Goal: Task Accomplishment & Management: Manage account settings

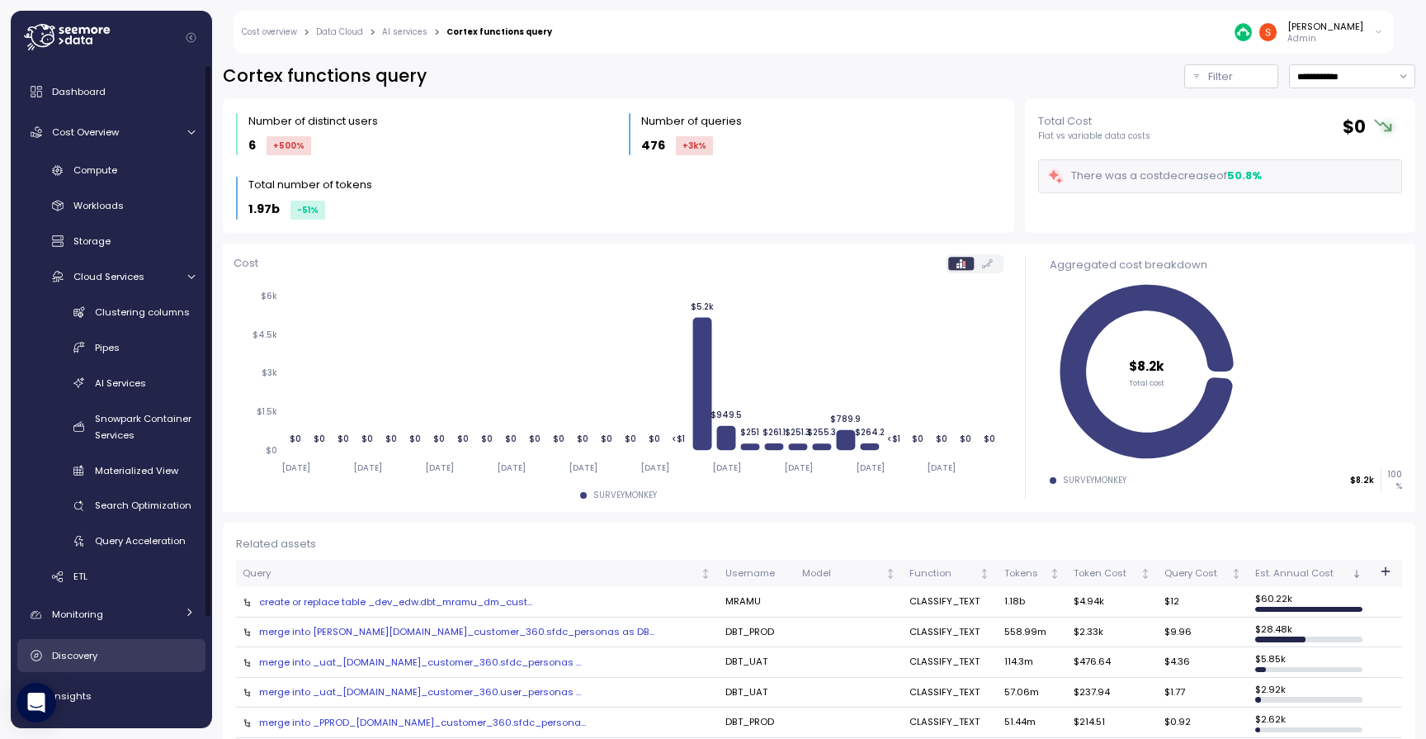
scroll to position [51, 0]
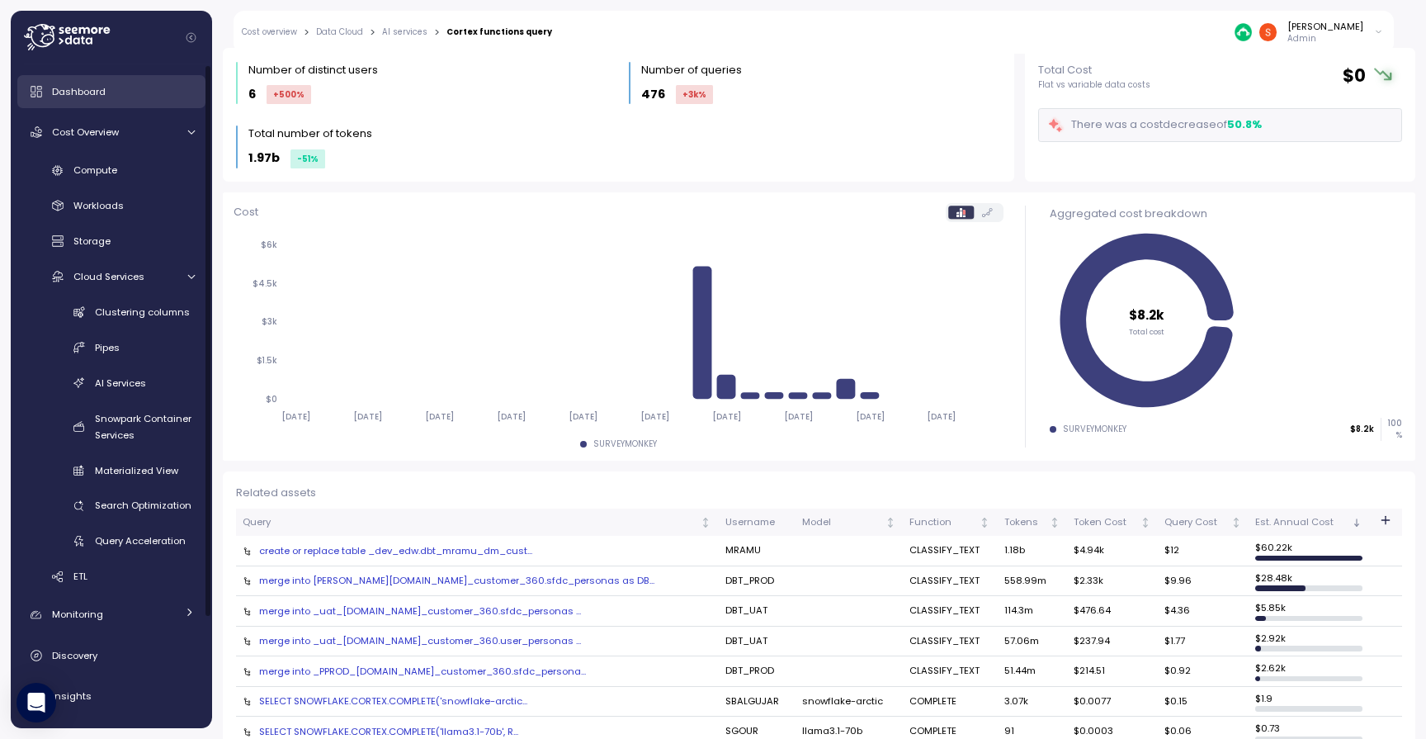
click at [93, 91] on span "Dashboard" at bounding box center [79, 91] width 54 height 13
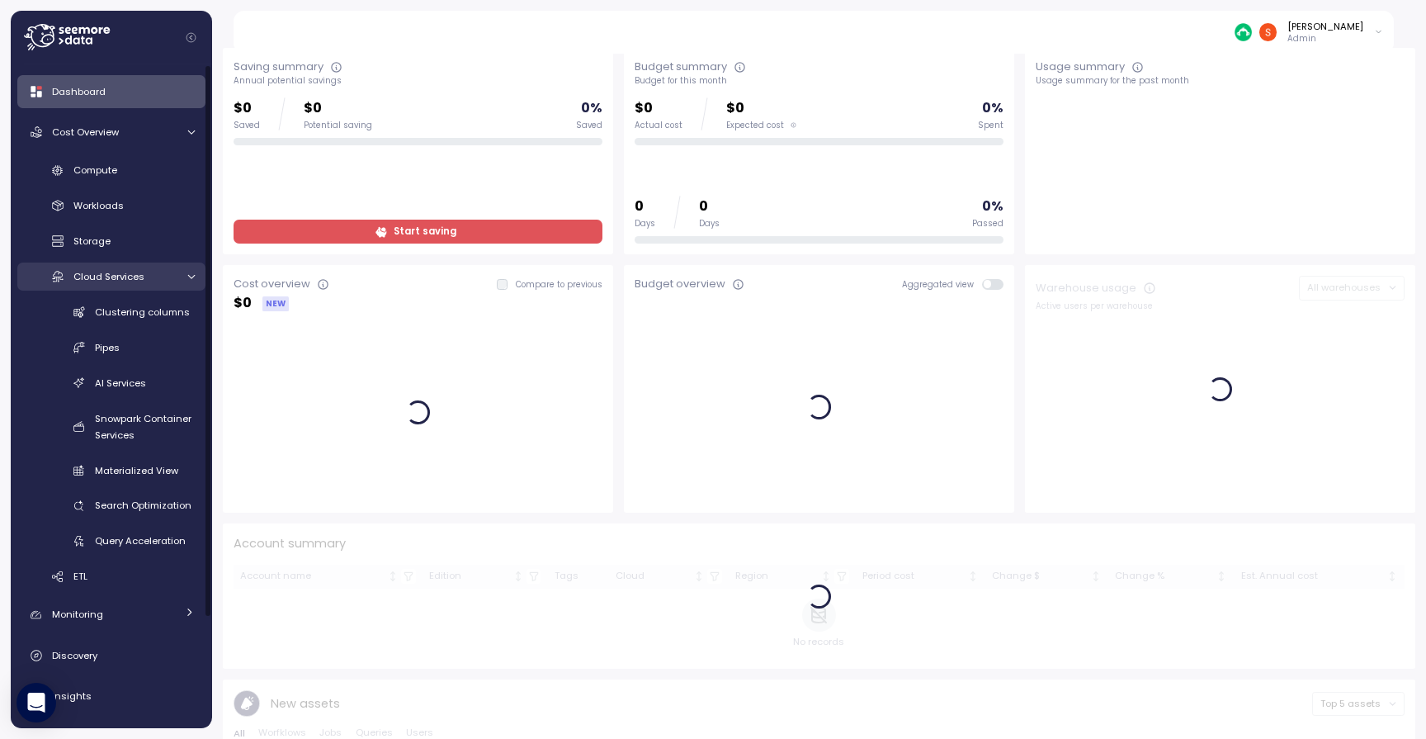
click at [143, 278] on span "Cloud Services" at bounding box center [108, 276] width 71 height 13
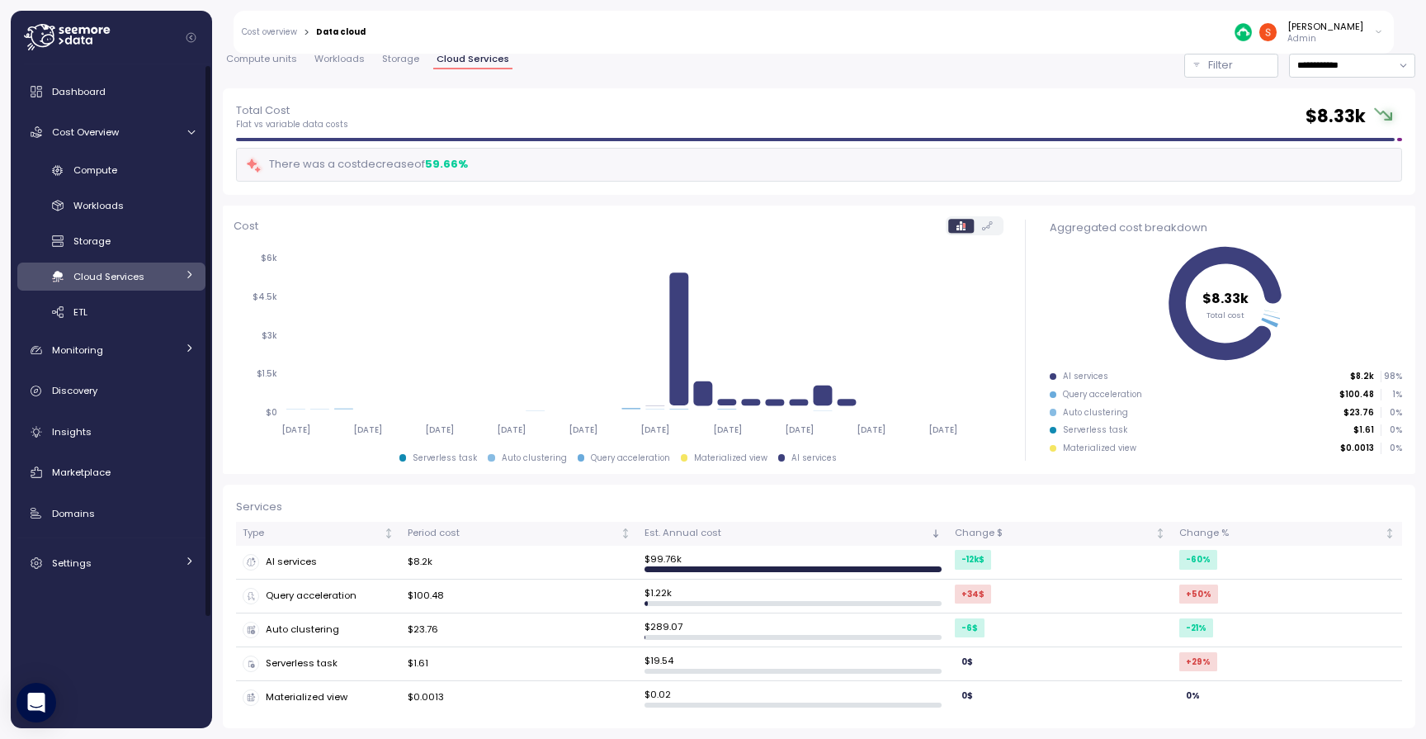
scroll to position [40, 0]
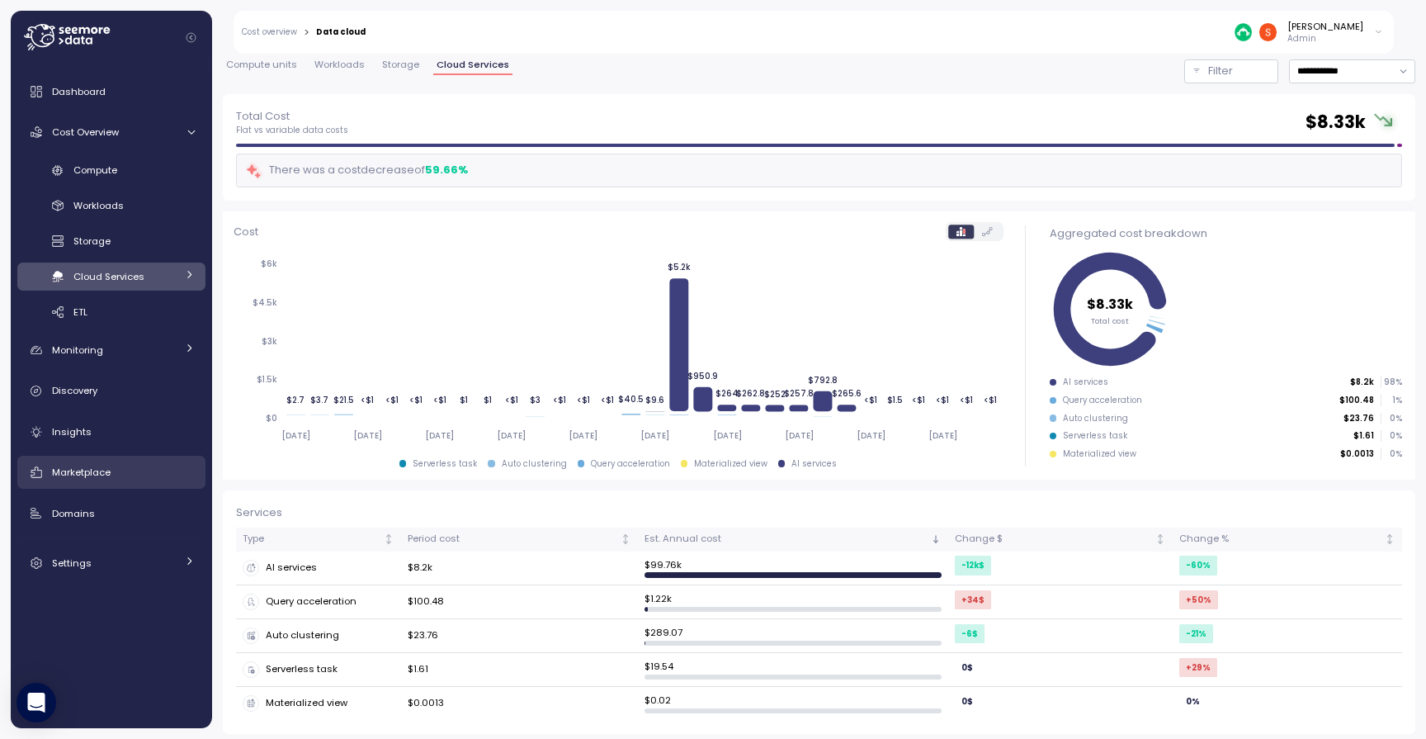
click at [111, 465] on span "Marketplace" at bounding box center [81, 471] width 59 height 13
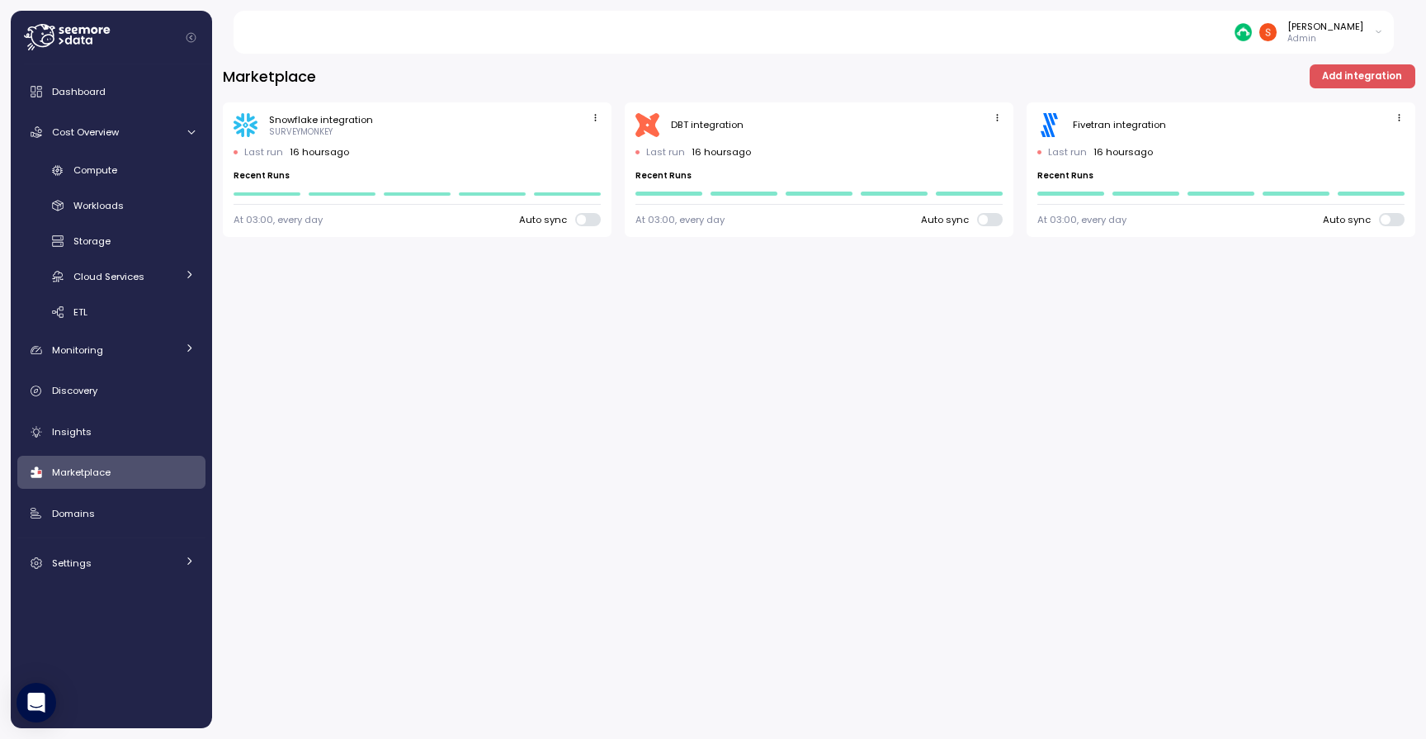
click at [1391, 115] on span "button" at bounding box center [1399, 118] width 17 height 17
click at [1381, 156] on button "Edit" at bounding box center [1375, 149] width 62 height 23
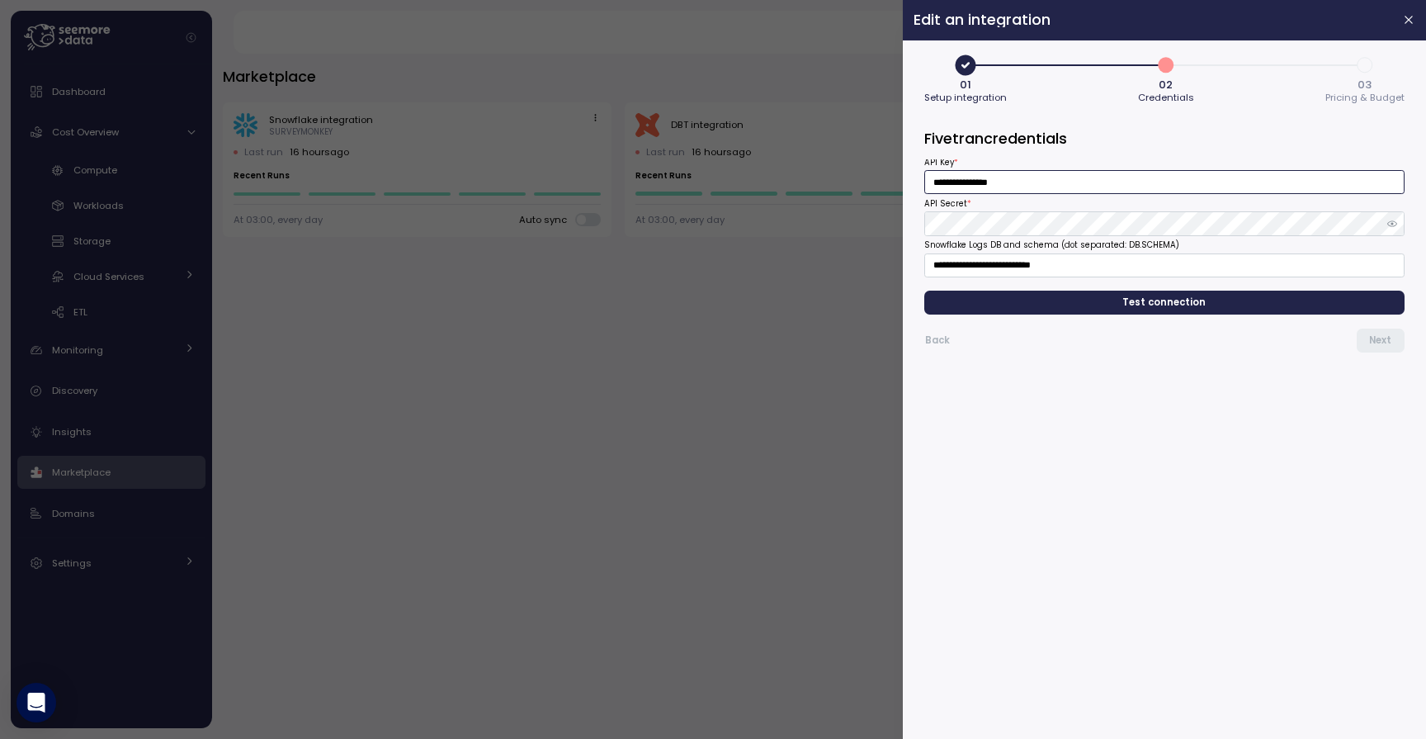
click at [1079, 190] on input "**********" at bounding box center [1164, 182] width 480 height 24
click at [1157, 300] on span "Test connection" at bounding box center [1164, 302] width 83 height 22
click at [1394, 337] on button "Next" at bounding box center [1381, 340] width 48 height 24
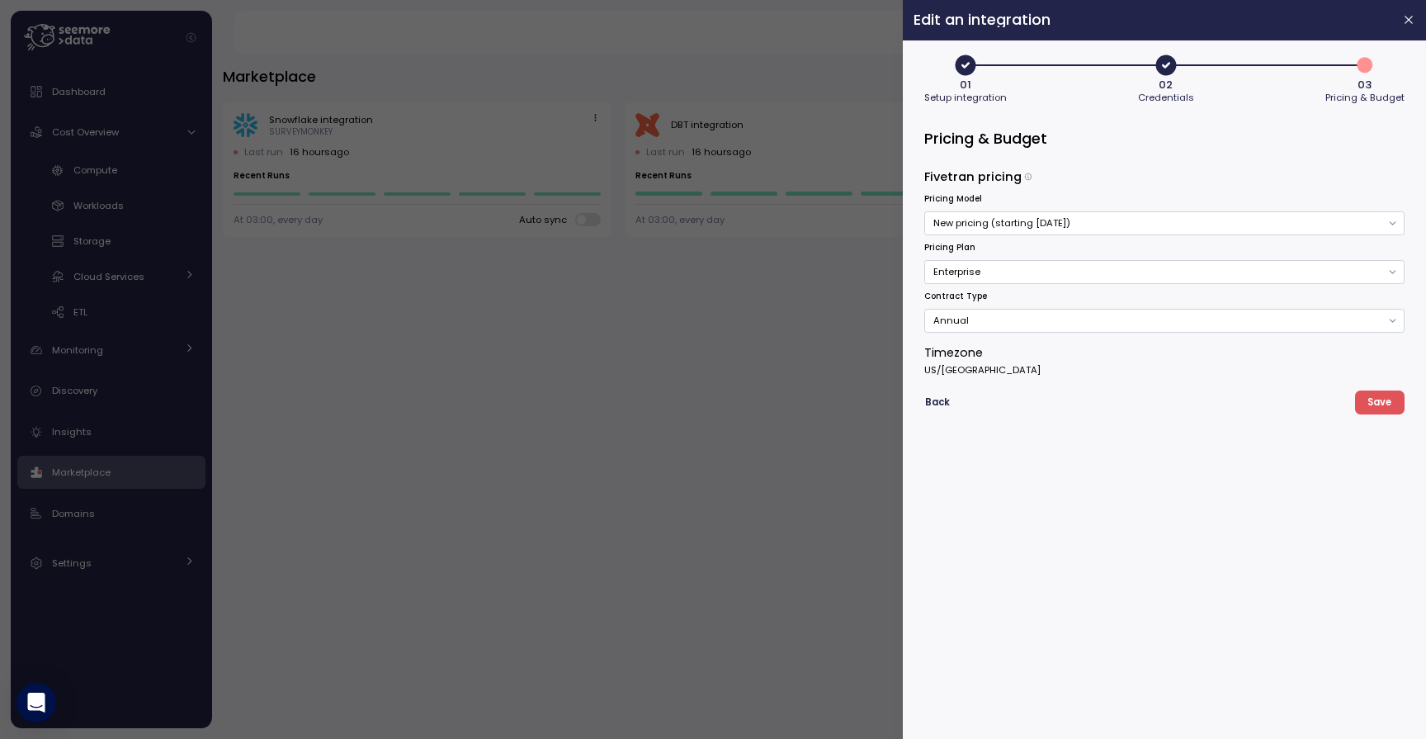
click at [1386, 407] on span "Save" at bounding box center [1380, 402] width 24 height 22
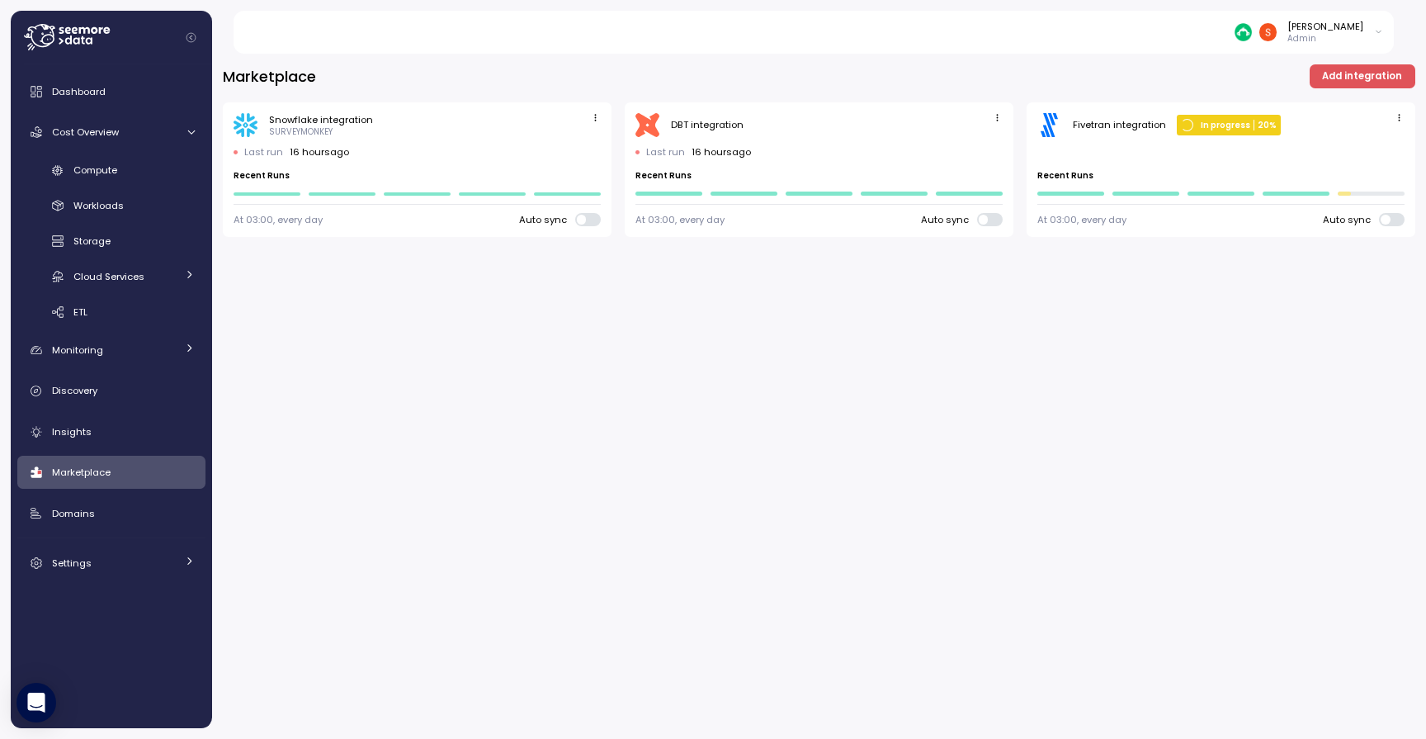
click at [1401, 116] on icon "button" at bounding box center [1399, 117] width 11 height 11
click at [1316, 309] on div "Marketplace Add integration Snowflake integration SURVEYMONKEY Last run 16 hour…" at bounding box center [819, 391] width 1214 height 696
click at [1398, 116] on icon "button" at bounding box center [1399, 117] width 11 height 11
click at [1370, 170] on div "Delete" at bounding box center [1383, 172] width 30 height 15
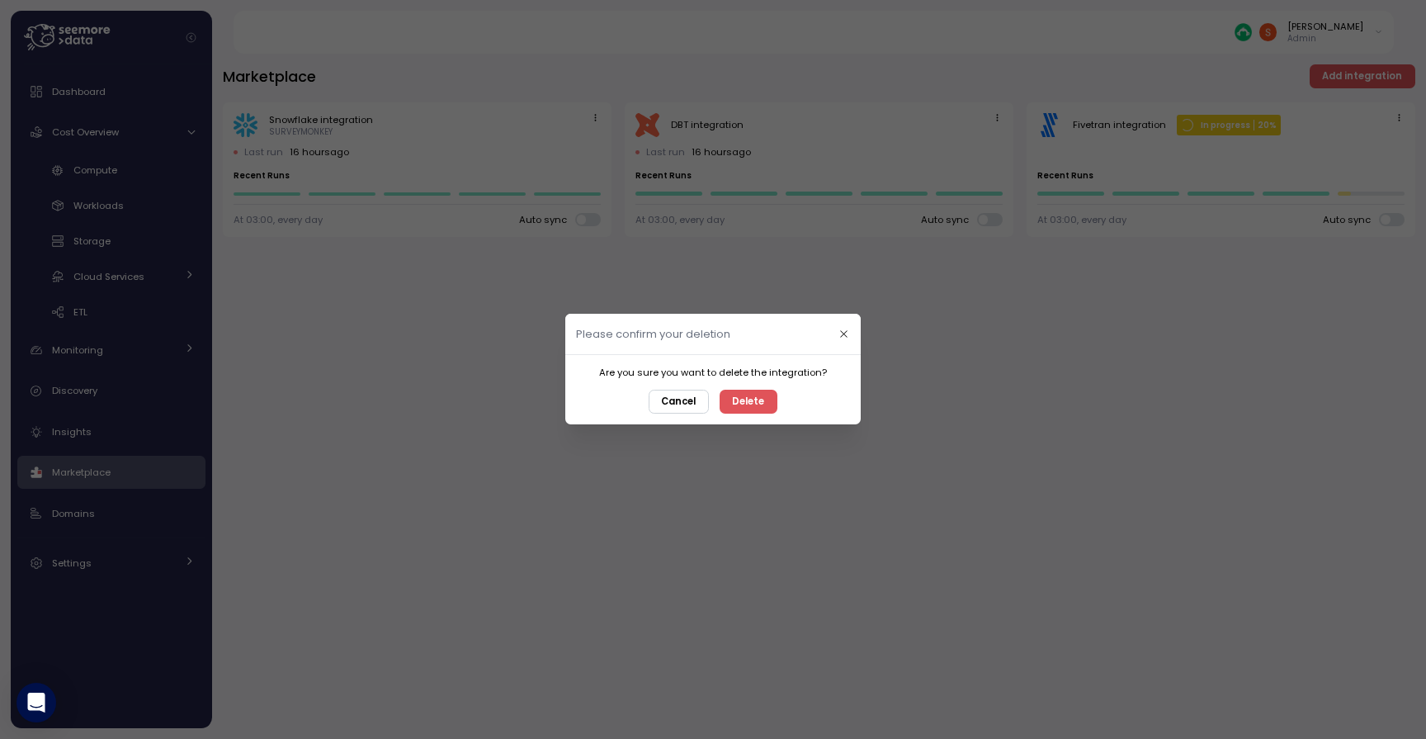
click at [752, 395] on span "Delete" at bounding box center [749, 401] width 32 height 22
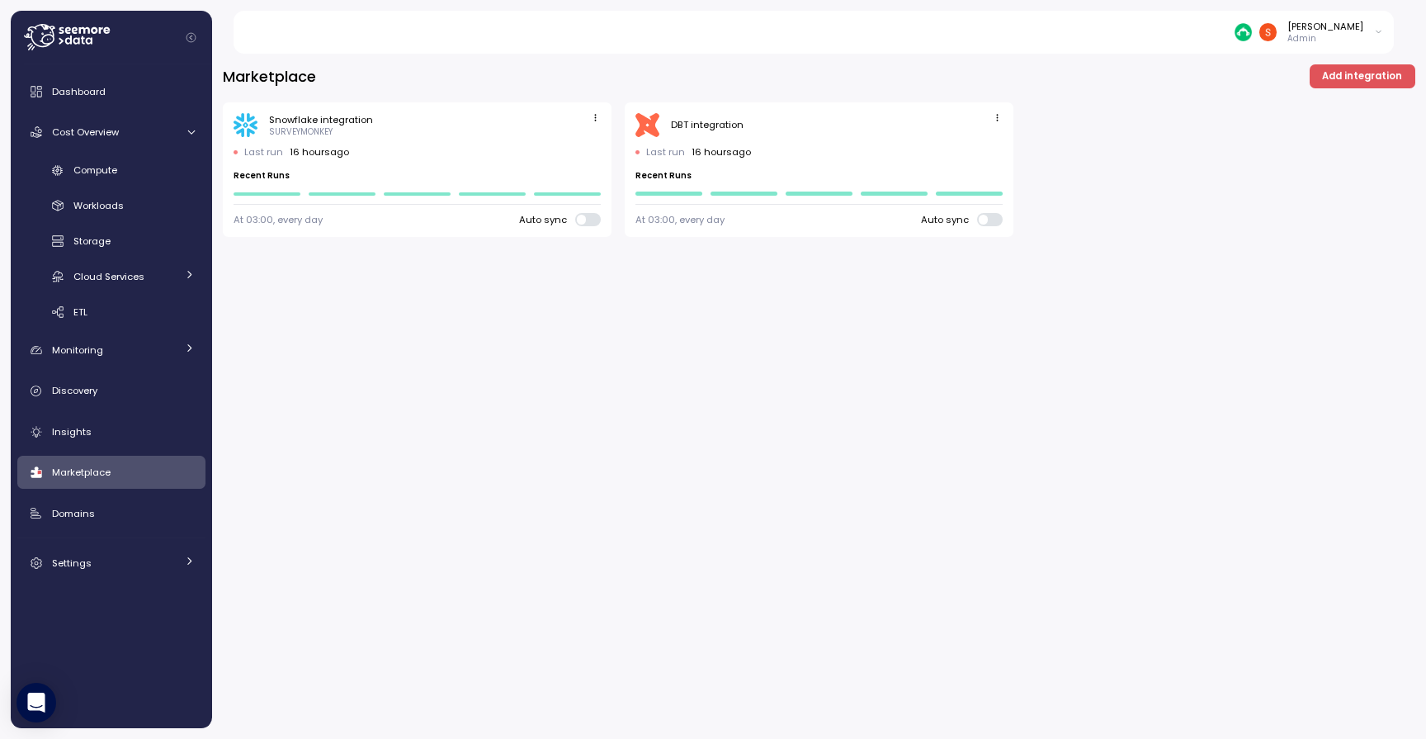
click at [1365, 75] on span "Add integration" at bounding box center [1362, 76] width 80 height 22
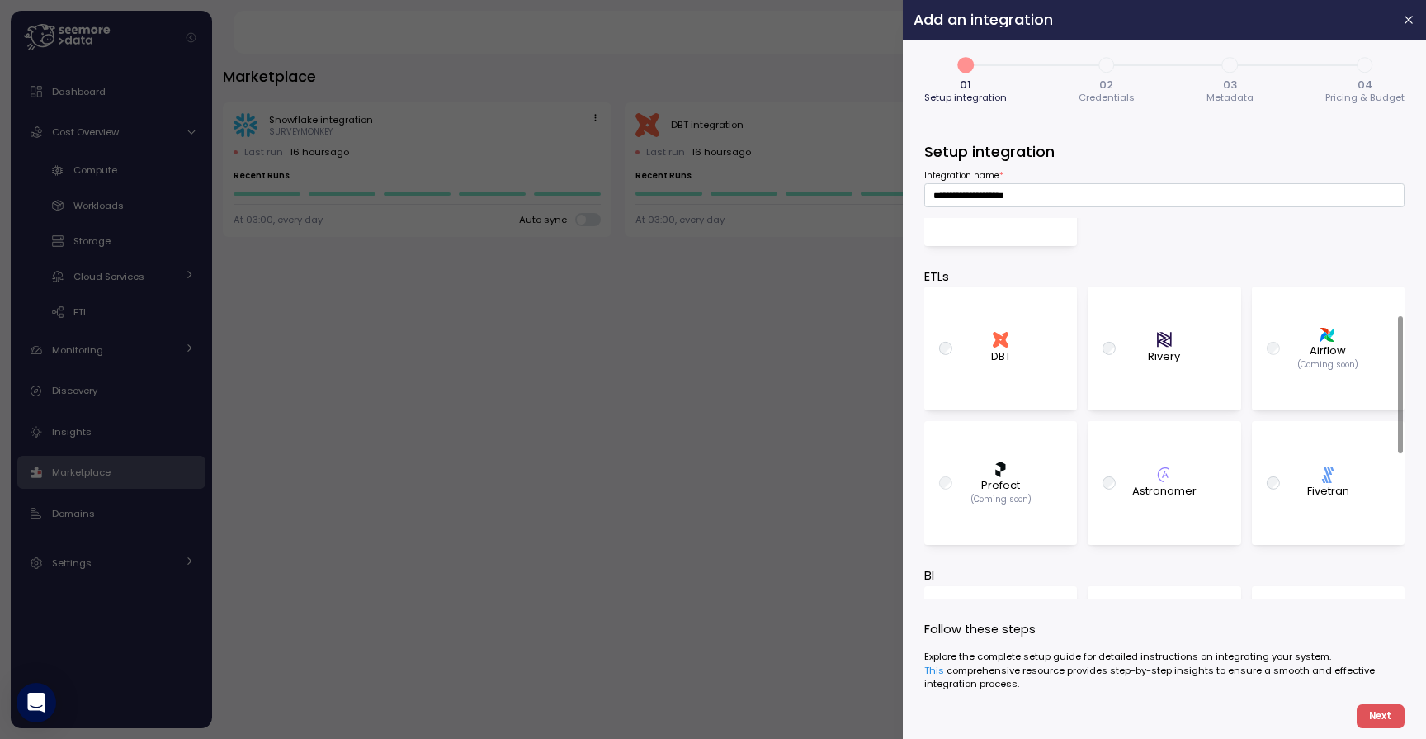
scroll to position [270, 0]
click at [1301, 467] on div ".st0{fill:#0073FF;} Fivetran" at bounding box center [1328, 485] width 126 height 108
type input "**********"
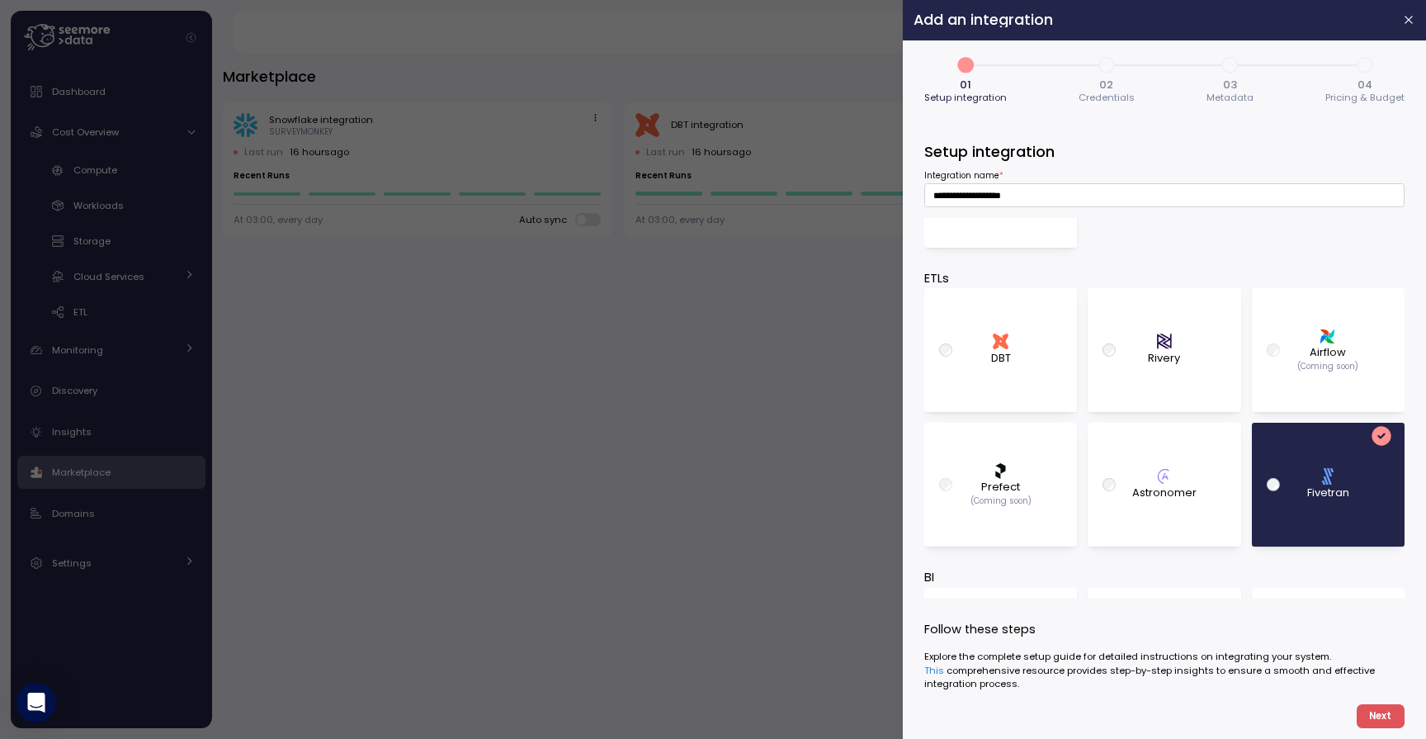
click at [1380, 716] on span "Next" at bounding box center [1380, 716] width 22 height 22
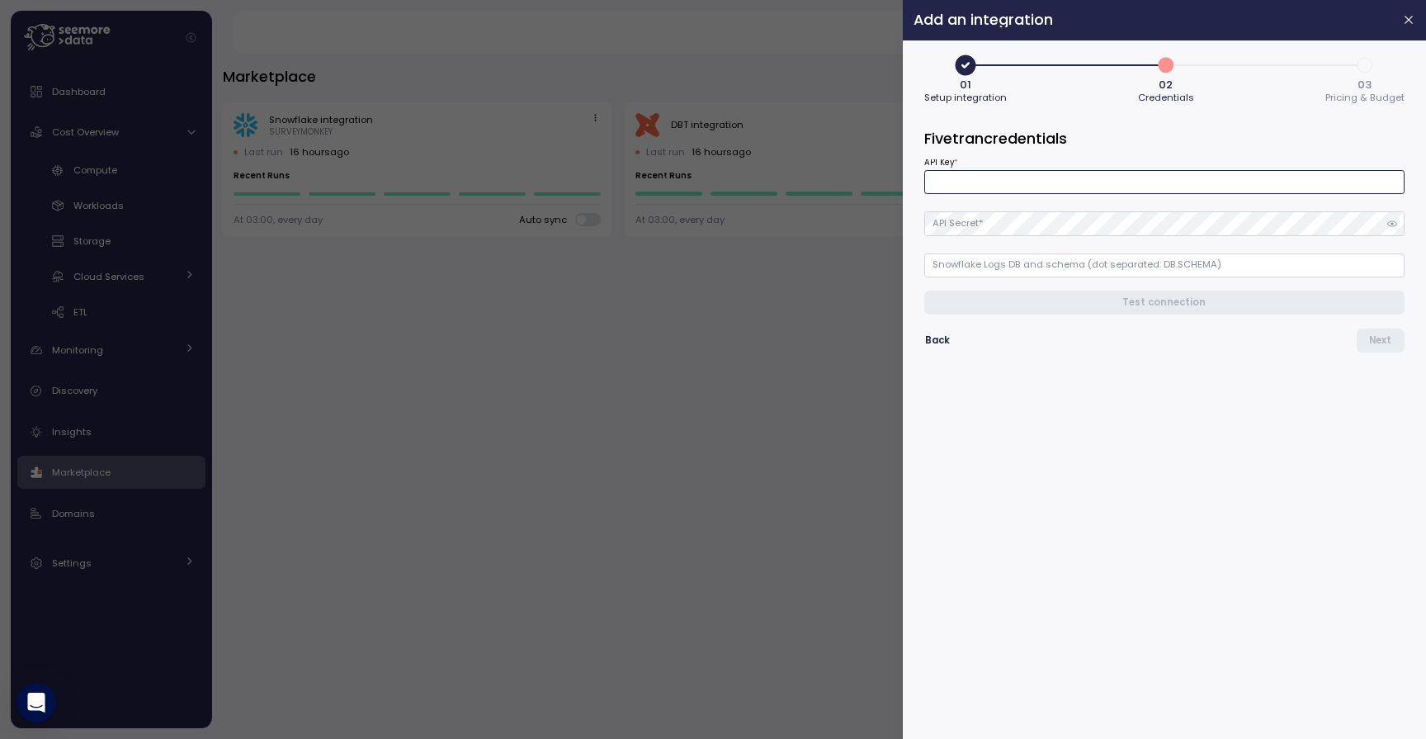
paste input "**********"
type input "**********"
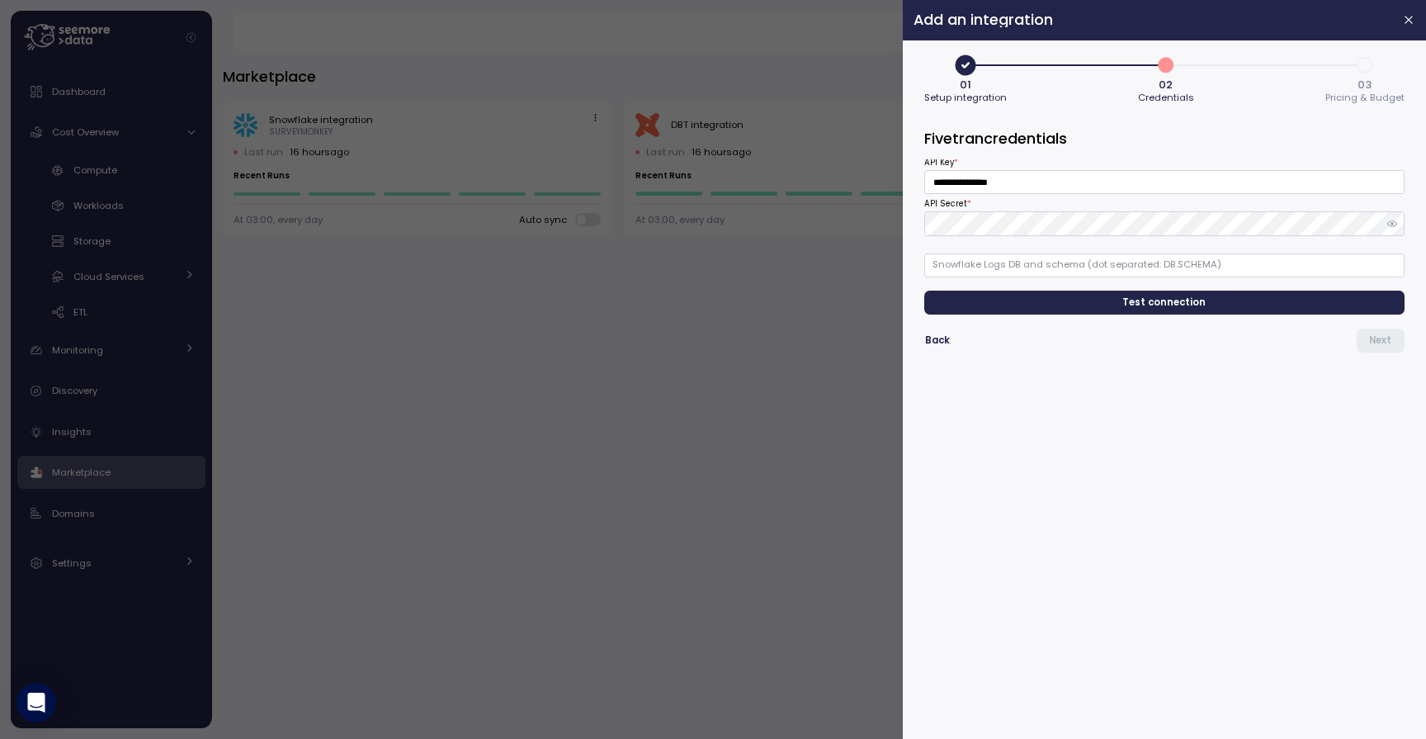
click at [1045, 389] on form "**********" at bounding box center [1164, 428] width 480 height 600
click at [968, 266] on input "Snowflake Logs DB and schema (dot separated: DB.SCHEMA)" at bounding box center [1164, 265] width 480 height 24
click at [1075, 270] on input "Snowflake Logs DB and schema (dot separated: DB.SCHEMA)" at bounding box center [1164, 265] width 480 height 24
paste input "**********"
type input "**********"
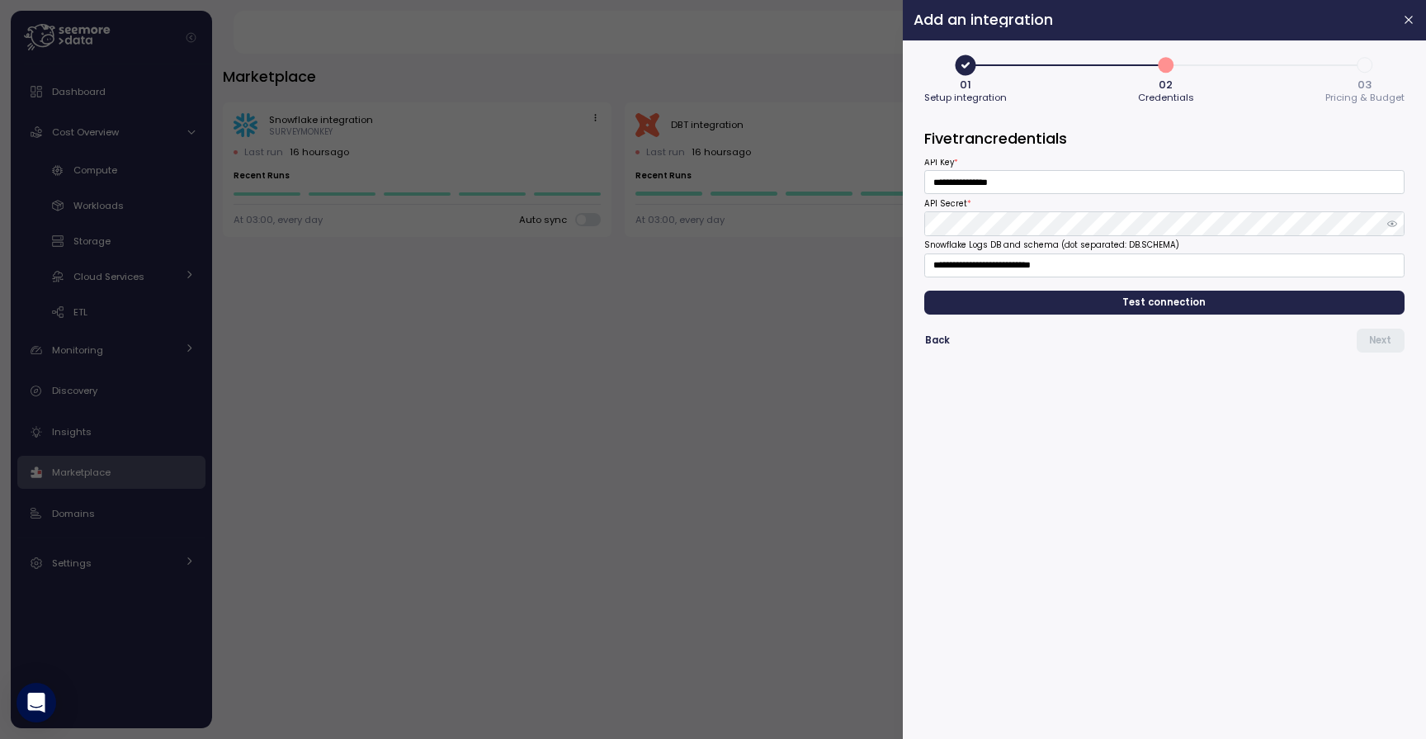
click at [1131, 300] on span "Test connection" at bounding box center [1164, 302] width 83 height 22
click at [1398, 336] on button "Next" at bounding box center [1381, 340] width 48 height 24
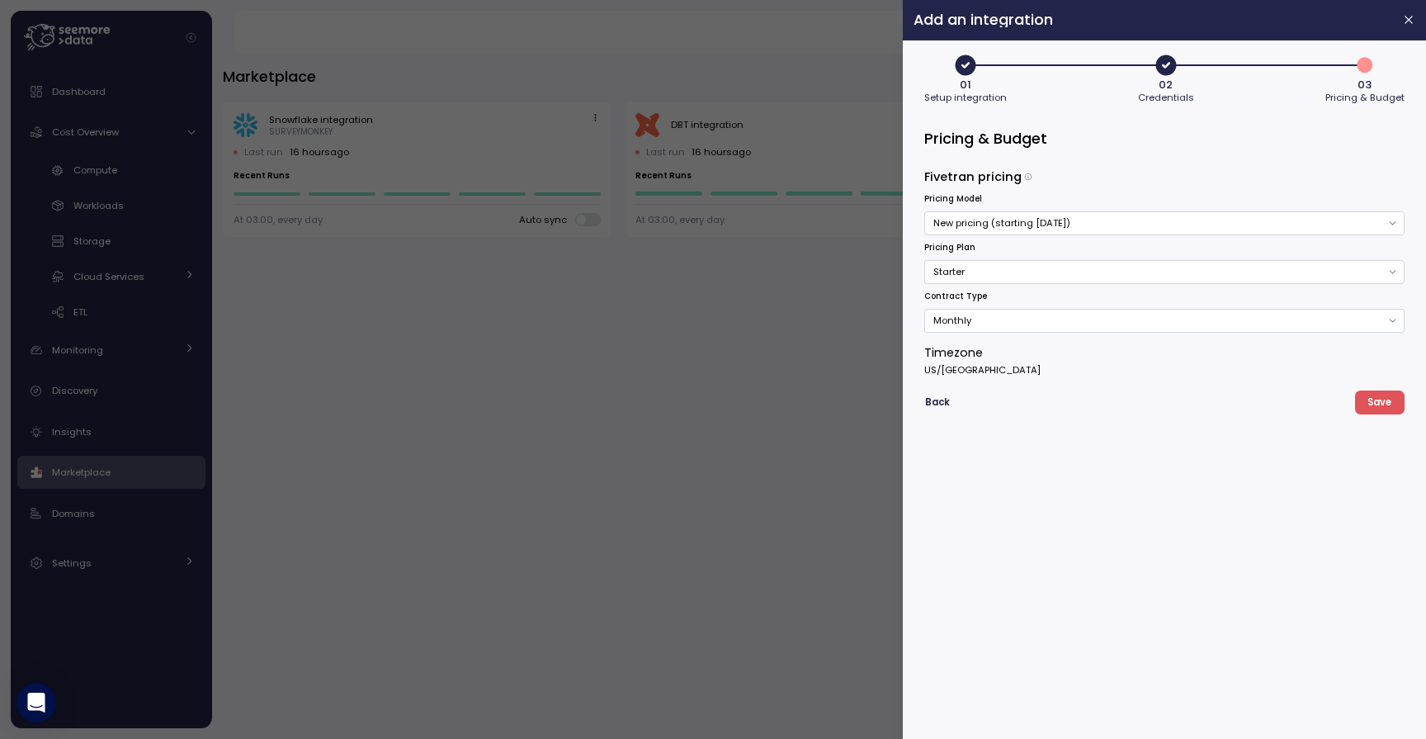
click at [1363, 324] on button "Monthly" at bounding box center [1164, 321] width 480 height 24
click at [1174, 376] on div "Annual" at bounding box center [1172, 372] width 35 height 13
click at [1367, 272] on button "Starter" at bounding box center [1164, 272] width 480 height 24
click at [1159, 346] on div "Enterprise" at bounding box center [1159, 346] width 47 height 13
click at [1395, 401] on button "Save" at bounding box center [1380, 402] width 50 height 24
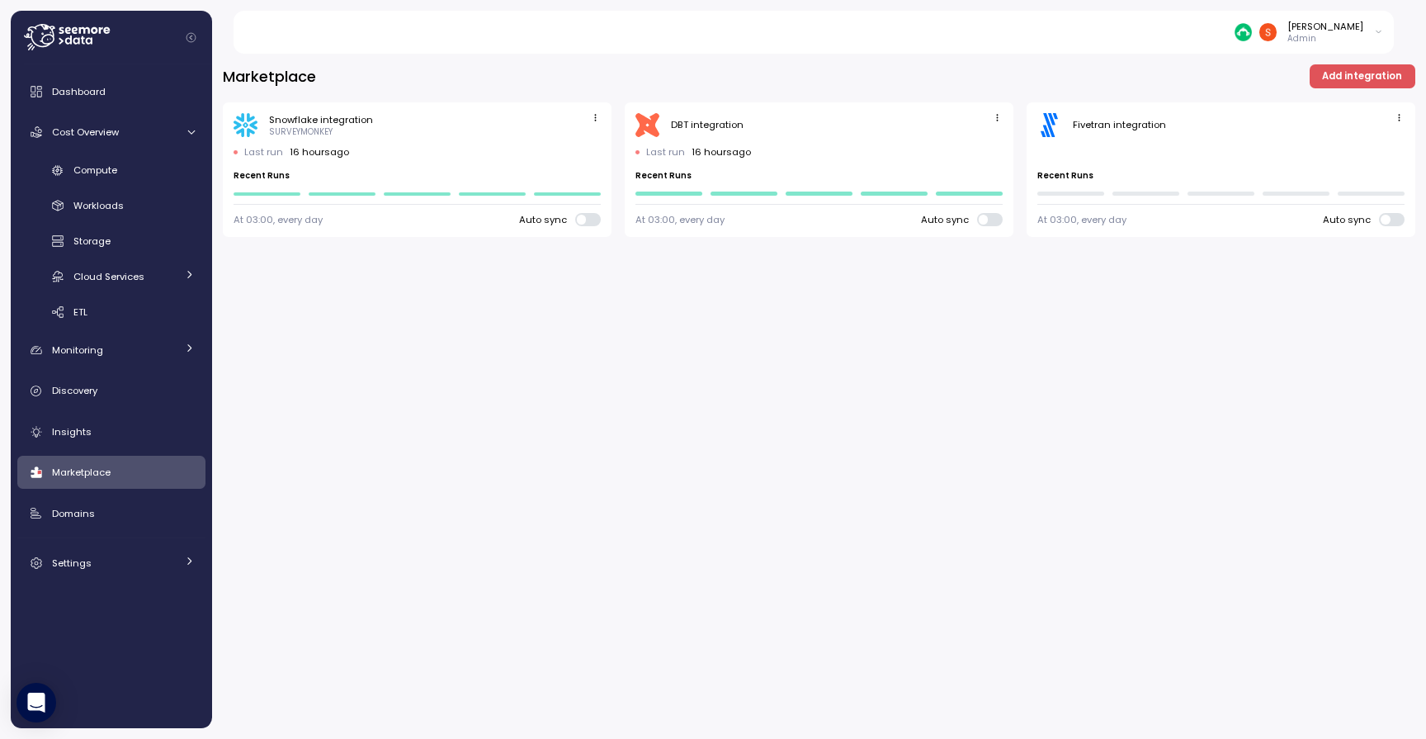
click at [1391, 217] on span at bounding box center [1399, 219] width 17 height 13
click at [1394, 120] on icon "button" at bounding box center [1399, 117] width 11 height 11
click at [1404, 302] on div "Marketplace Add integration Snowflake integration SURVEYMONKEY Last run 16 hour…" at bounding box center [819, 391] width 1214 height 696
click at [1396, 219] on span at bounding box center [1399, 219] width 17 height 13
